Goal: Task Accomplishment & Management: Use online tool/utility

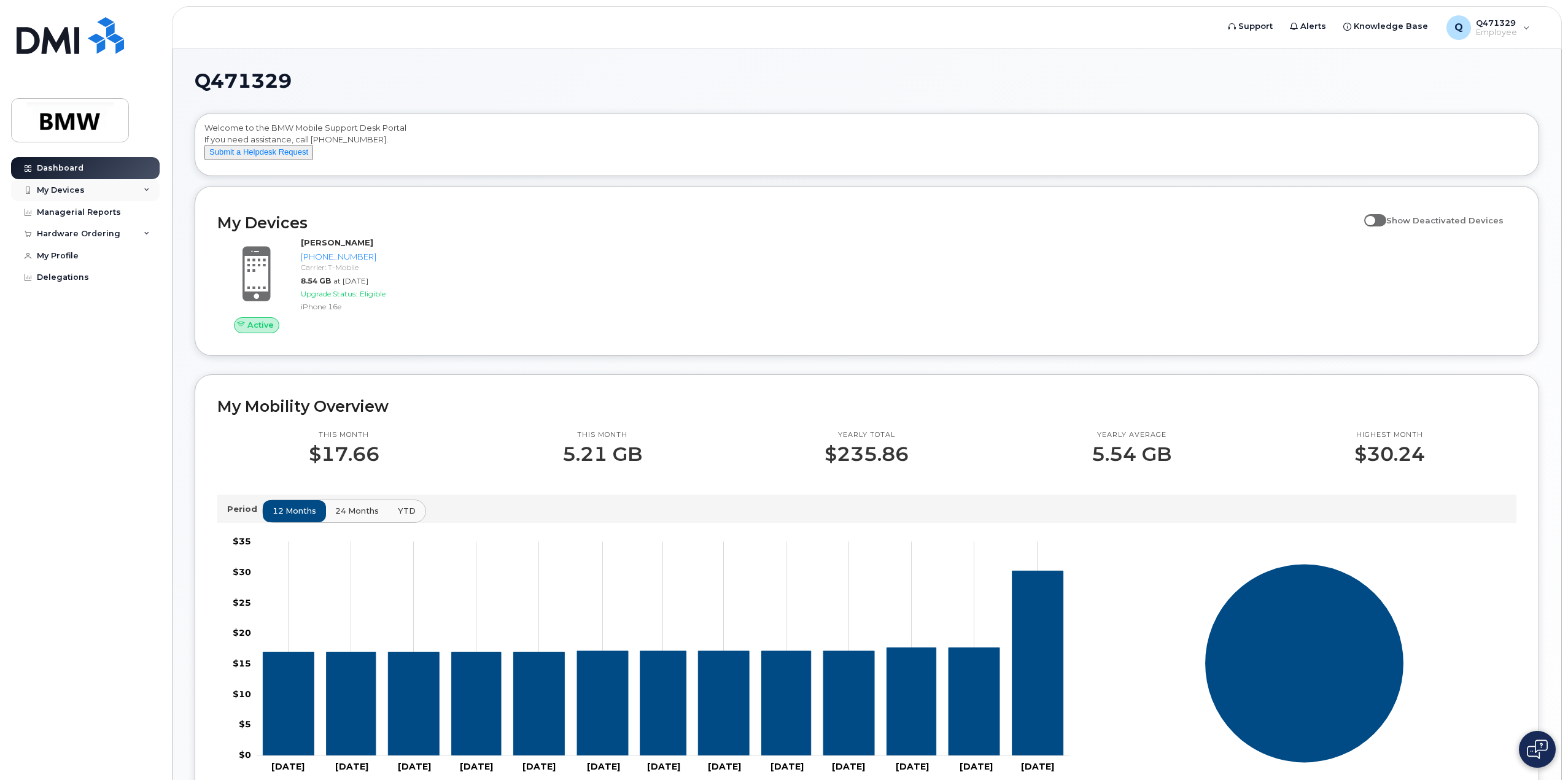
click at [151, 188] on div "My Devices" at bounding box center [85, 190] width 149 height 22
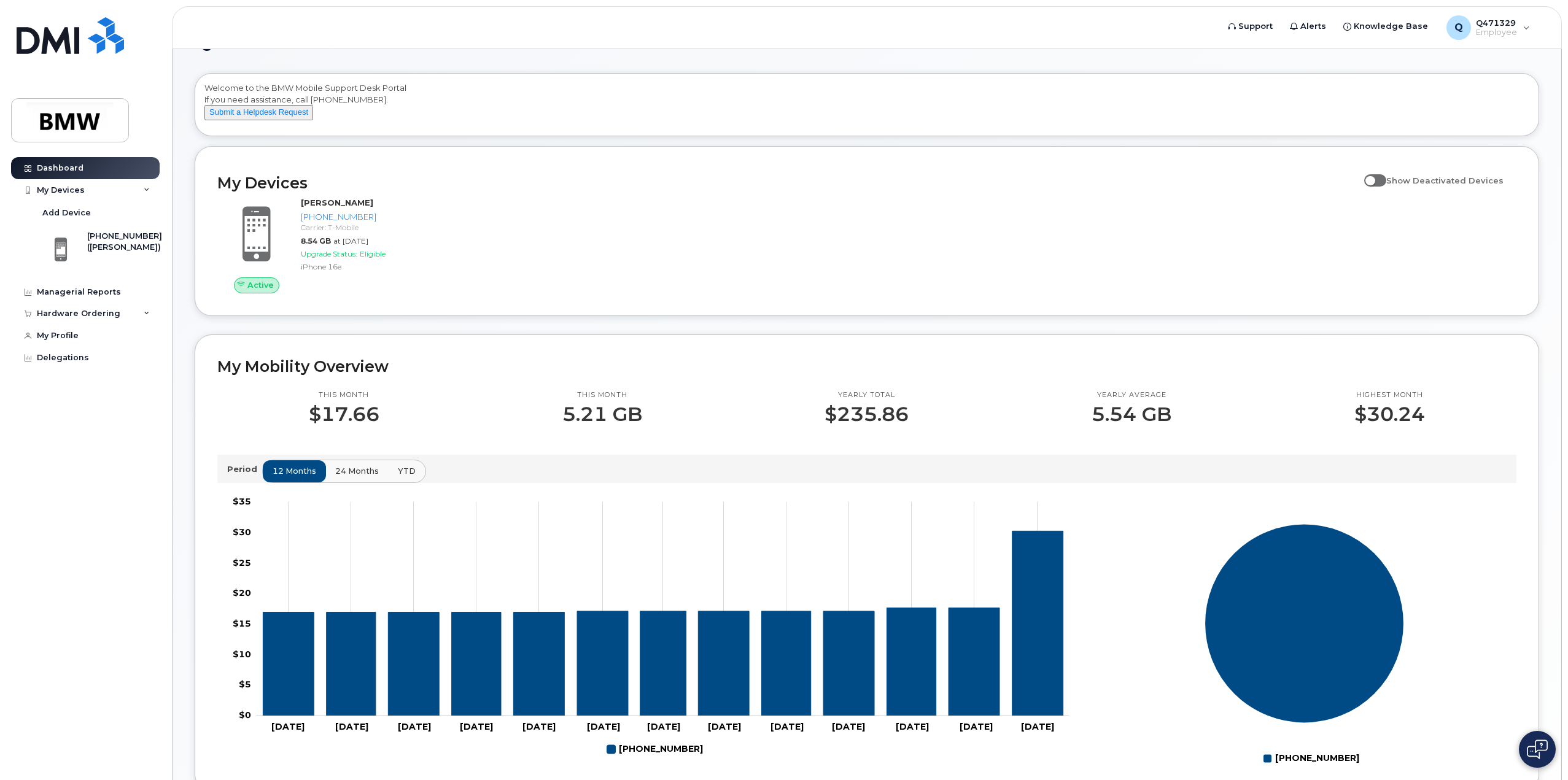
scroll to position [61, 0]
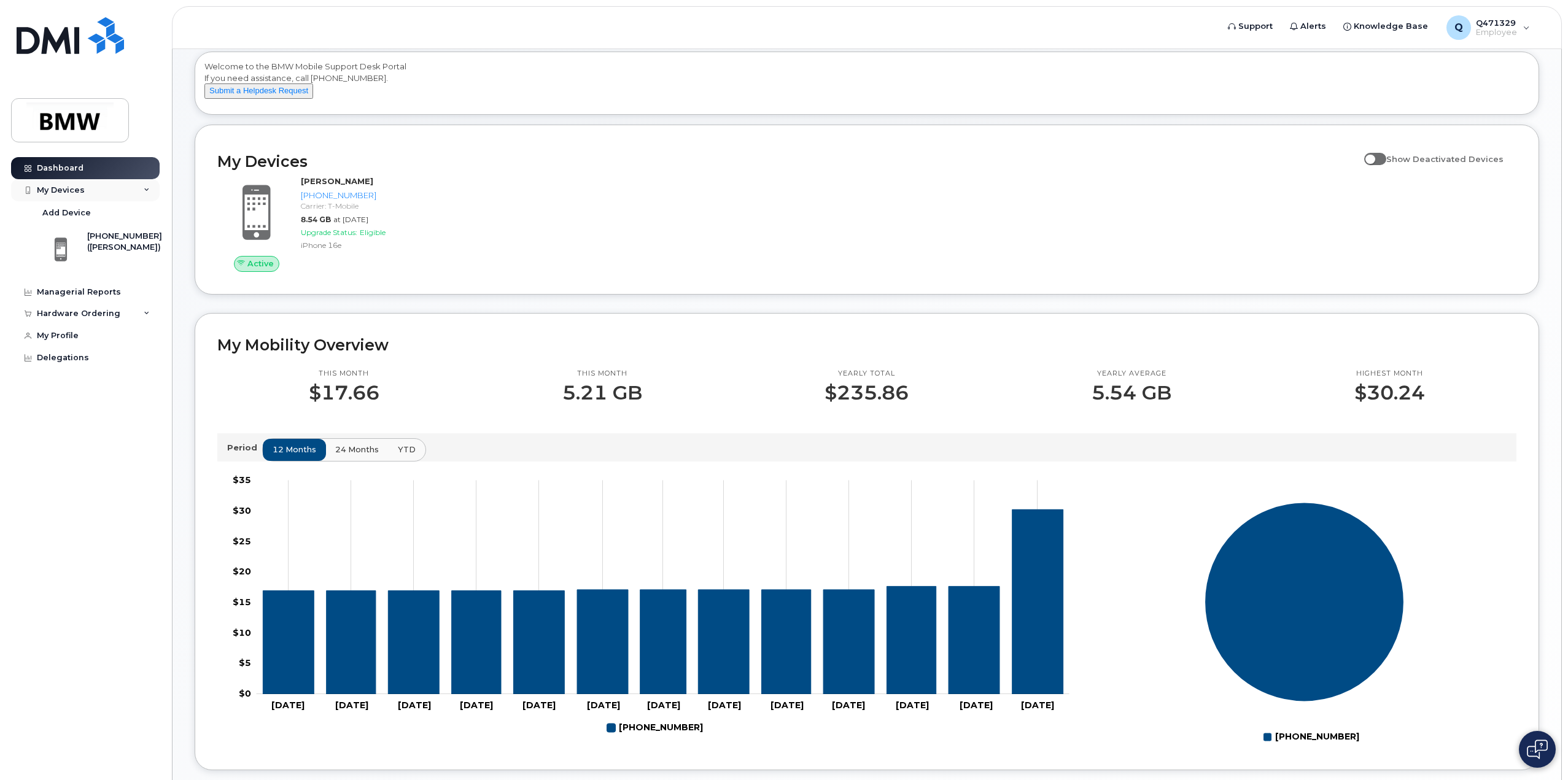
click at [76, 194] on div "My Devices" at bounding box center [60, 190] width 48 height 10
click at [89, 294] on div "Managerial Reports" at bounding box center [78, 292] width 84 height 10
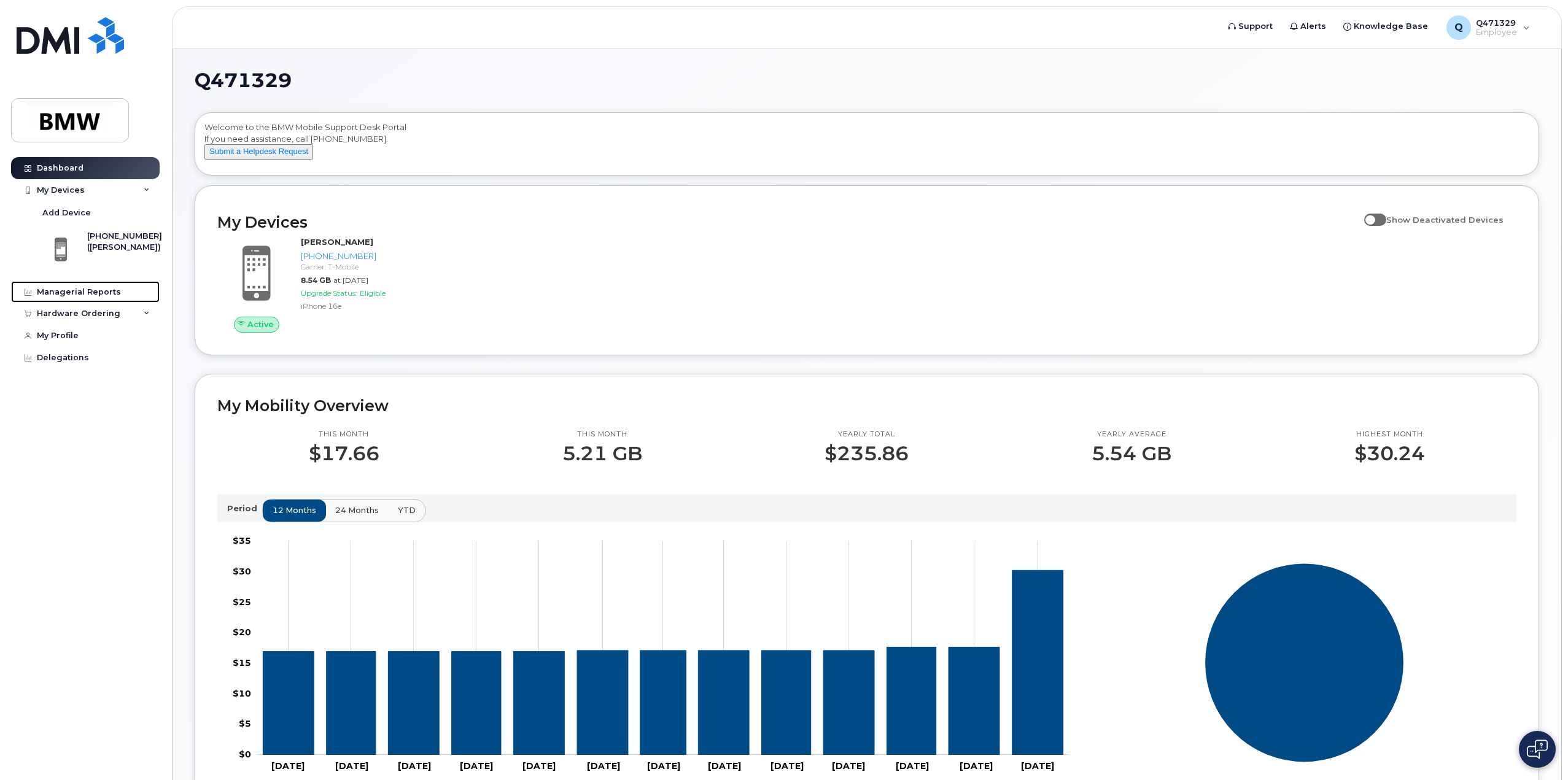
scroll to position [0, 0]
click at [1498, 32] on span "Employee" at bounding box center [1496, 32] width 41 height 10
click at [341, 140] on div "Welcome to the BMW Mobile Support Desk Portal If you need assistance, call [PHO…" at bounding box center [867, 147] width 1325 height 49
click at [288, 161] on button "Submit a Helpdesk Request" at bounding box center [259, 153] width 108 height 16
